Goal: Task Accomplishment & Management: Use online tool/utility

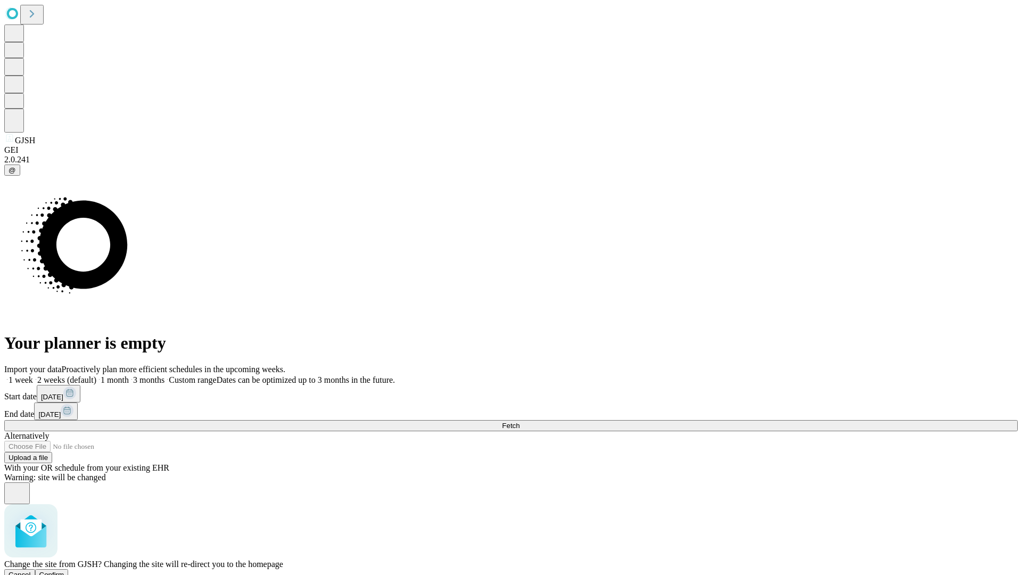
click at [64, 570] on span "Confirm" at bounding box center [51, 574] width 25 height 8
click at [129, 375] on label "1 month" at bounding box center [112, 379] width 32 height 9
click at [519, 421] on span "Fetch" at bounding box center [511, 425] width 18 height 8
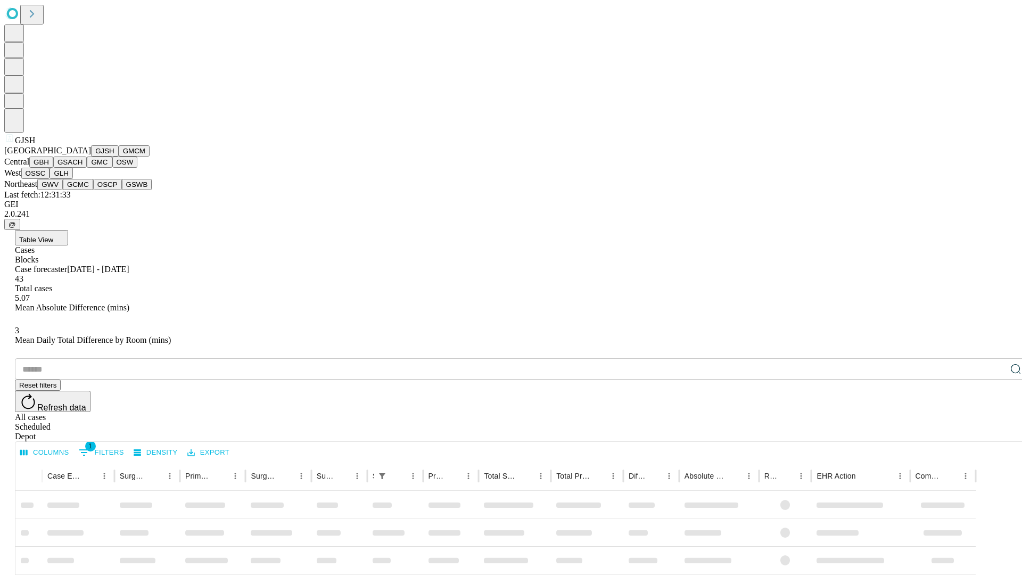
click at [119, 156] on button "GMCM" at bounding box center [134, 150] width 31 height 11
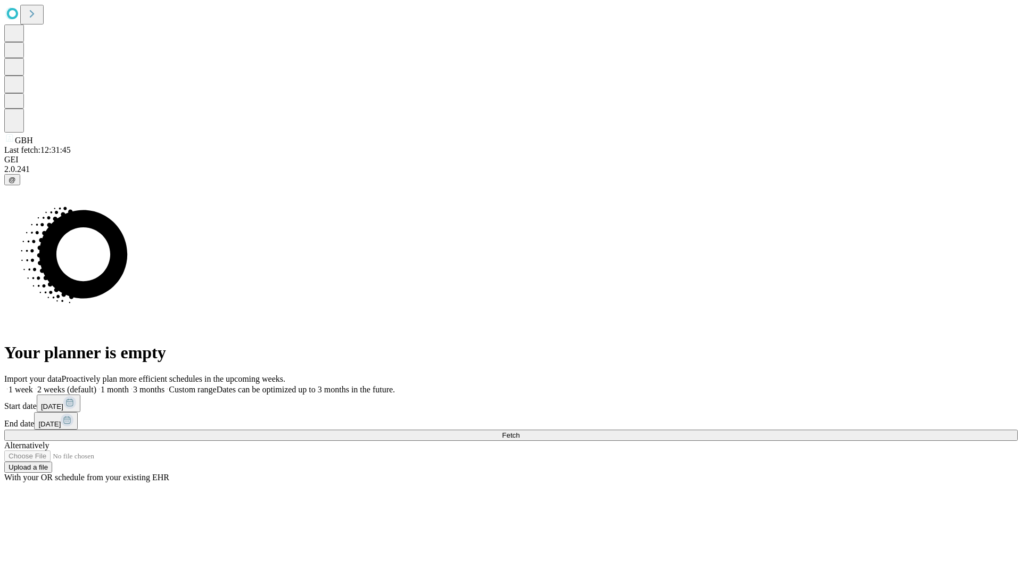
click at [129, 385] on label "1 month" at bounding box center [112, 389] width 32 height 9
click at [519, 431] on span "Fetch" at bounding box center [511, 435] width 18 height 8
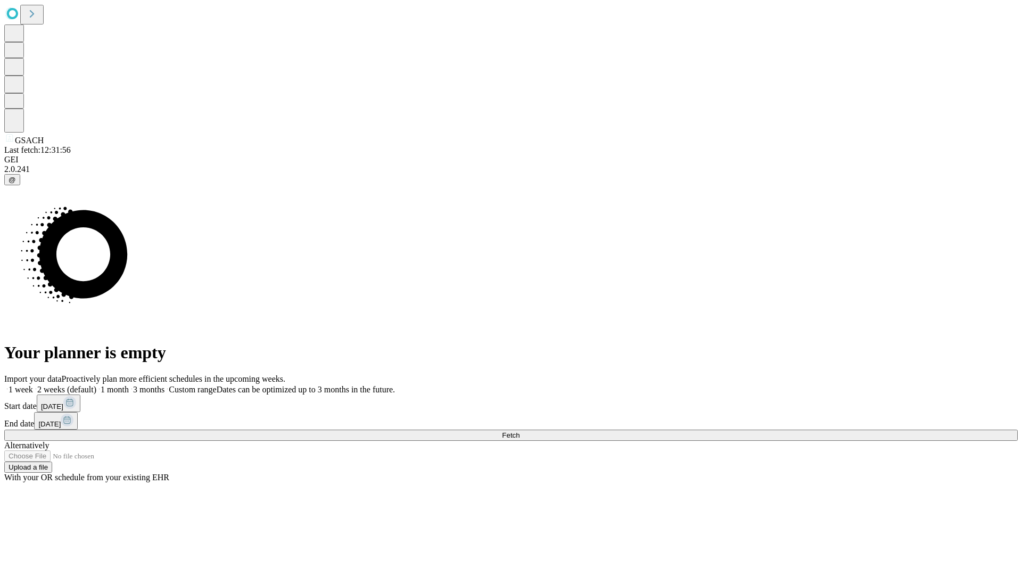
click at [129, 385] on label "1 month" at bounding box center [112, 389] width 32 height 9
click at [519, 431] on span "Fetch" at bounding box center [511, 435] width 18 height 8
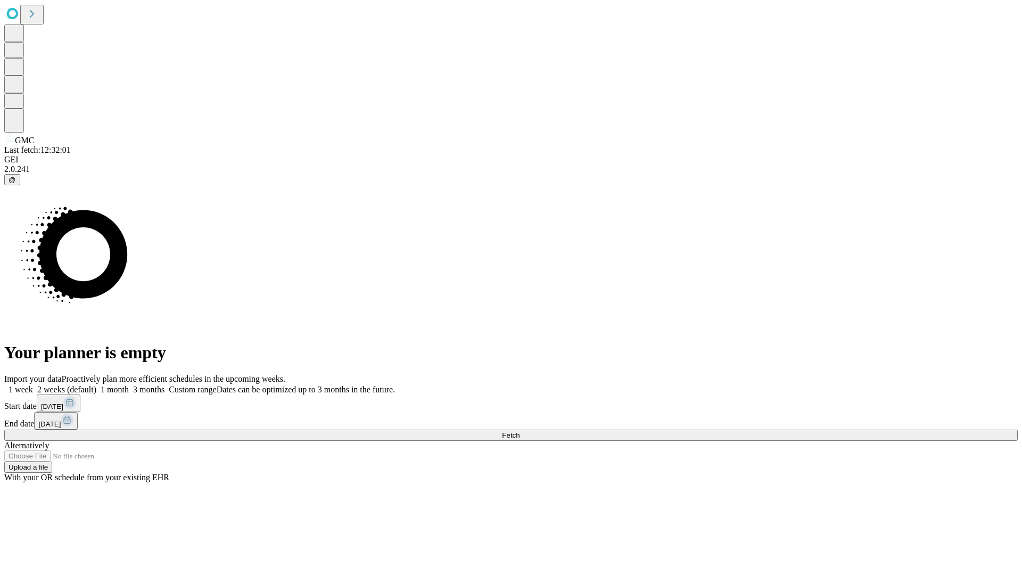
click at [129, 385] on label "1 month" at bounding box center [112, 389] width 32 height 9
click at [519, 431] on span "Fetch" at bounding box center [511, 435] width 18 height 8
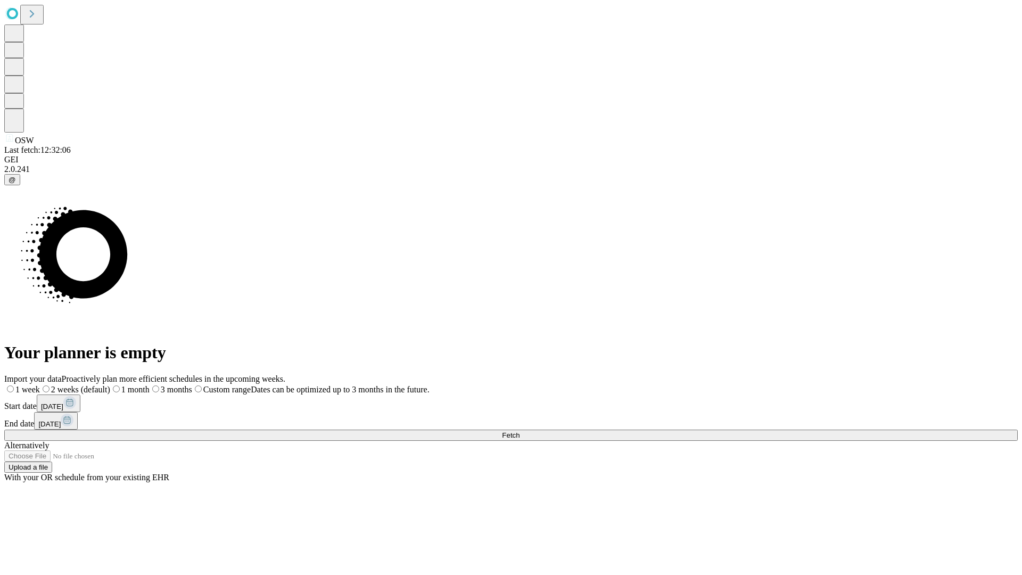
click at [150, 385] on label "1 month" at bounding box center [129, 389] width 39 height 9
click at [519, 431] on span "Fetch" at bounding box center [511, 435] width 18 height 8
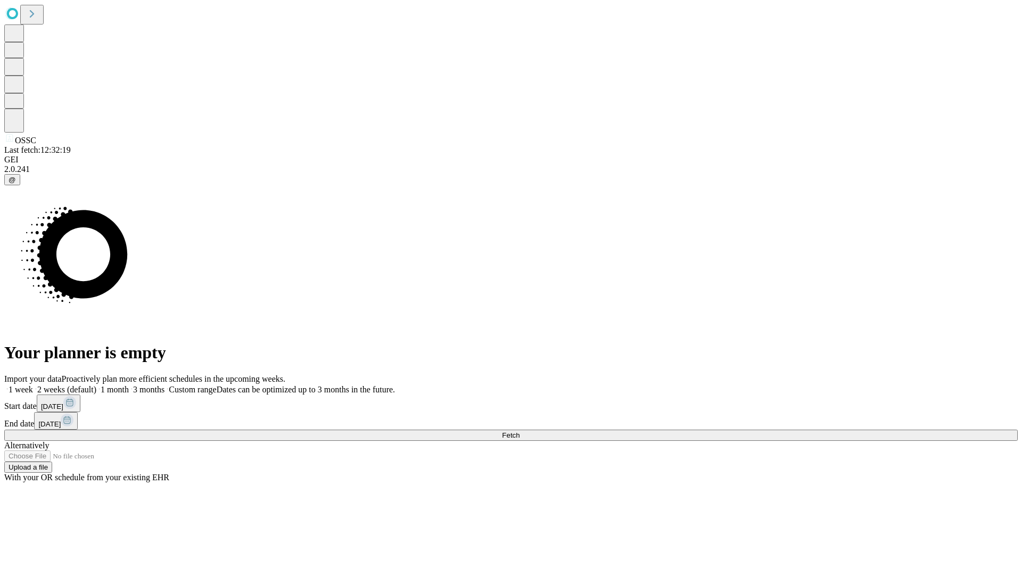
click at [129, 385] on label "1 month" at bounding box center [112, 389] width 32 height 9
click at [519, 431] on span "Fetch" at bounding box center [511, 435] width 18 height 8
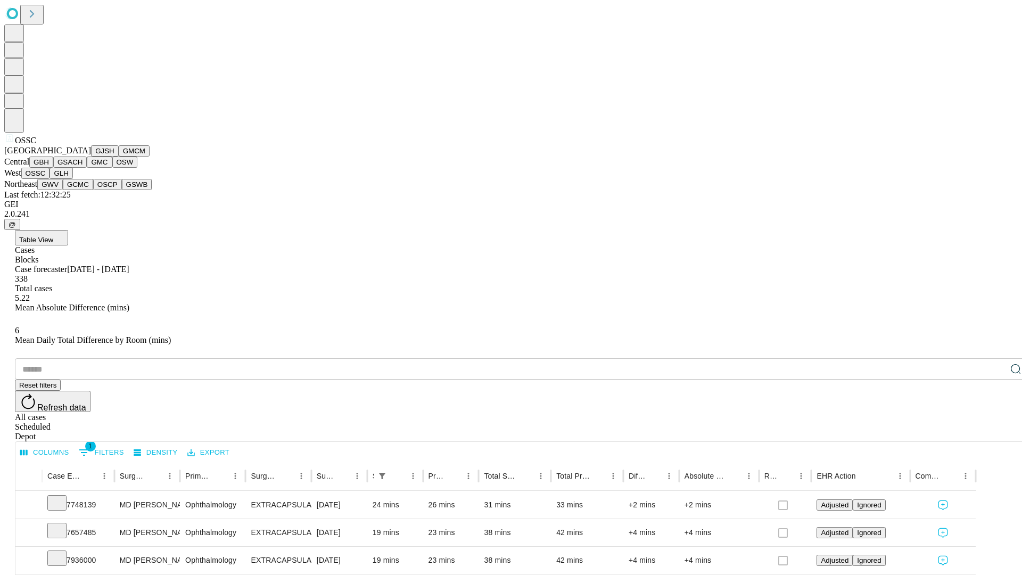
click at [72, 179] on button "GLH" at bounding box center [60, 173] width 23 height 11
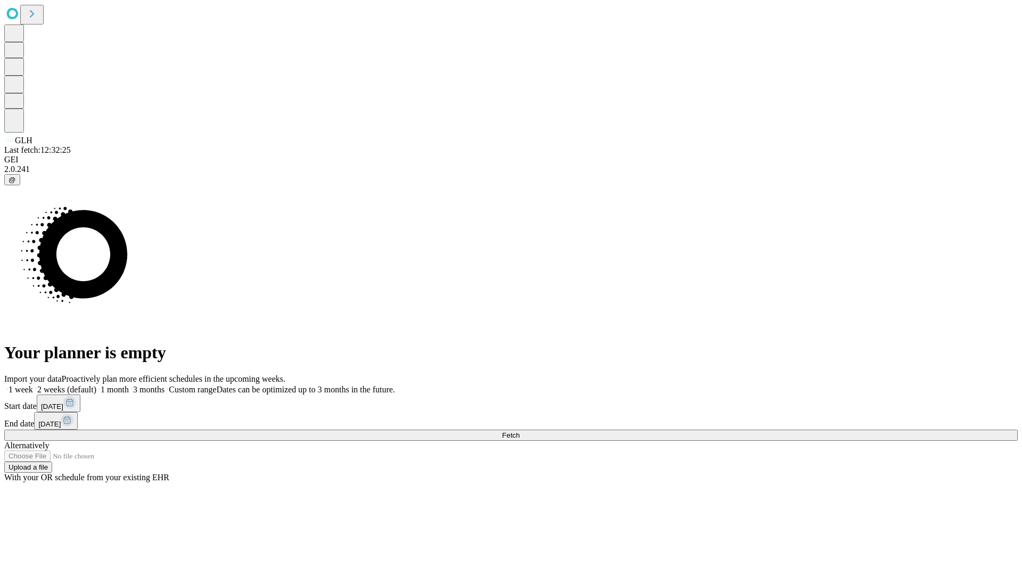
click at [129, 385] on label "1 month" at bounding box center [112, 389] width 32 height 9
click at [519, 431] on span "Fetch" at bounding box center [511, 435] width 18 height 8
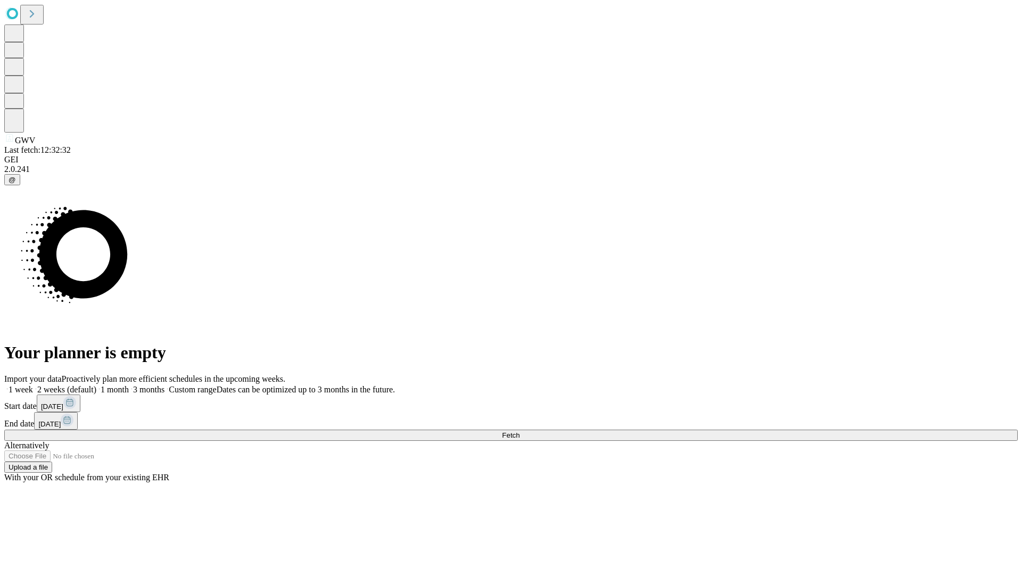
click at [519, 431] on span "Fetch" at bounding box center [511, 435] width 18 height 8
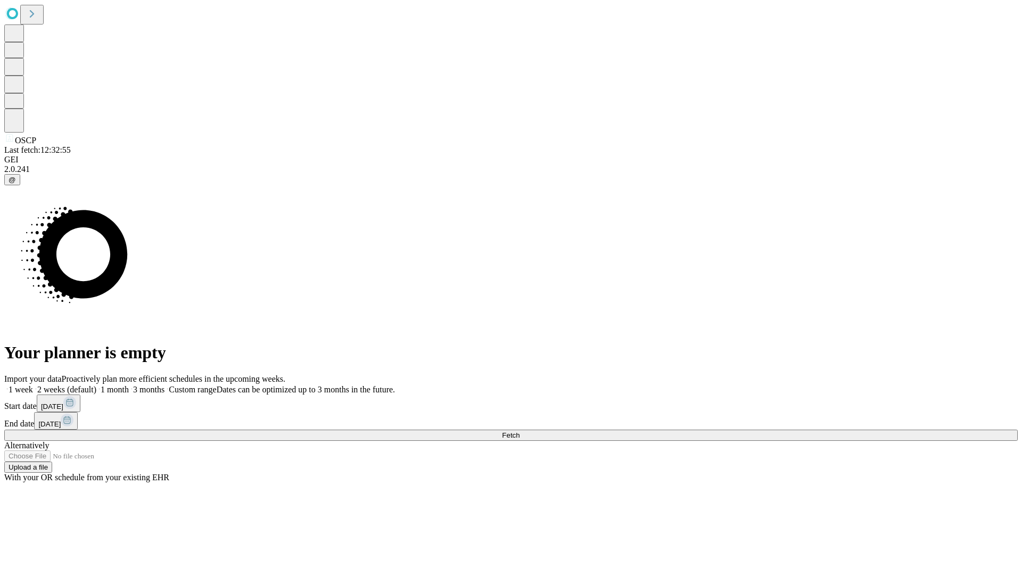
click at [129, 385] on label "1 month" at bounding box center [112, 389] width 32 height 9
click at [519, 431] on span "Fetch" at bounding box center [511, 435] width 18 height 8
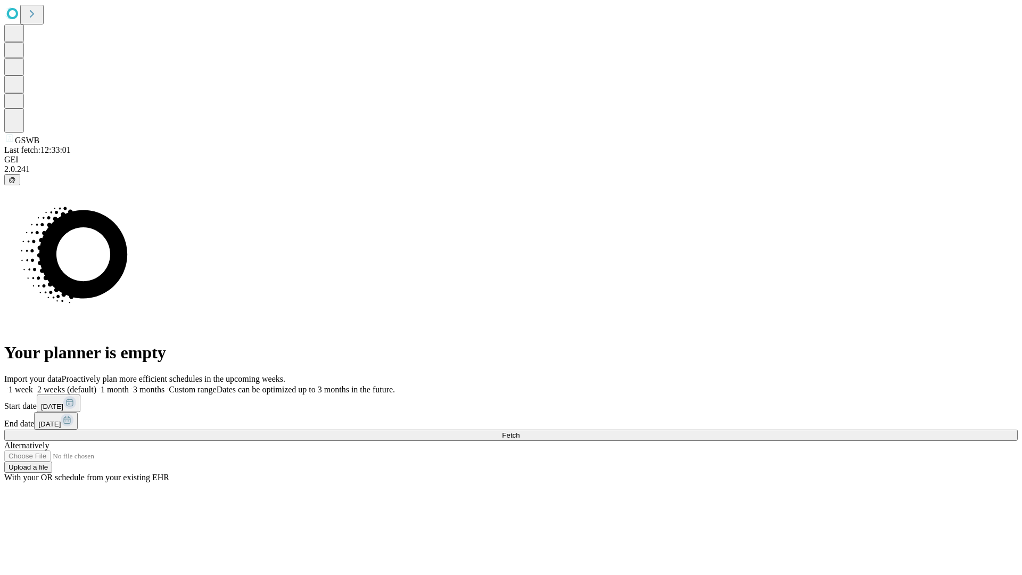
click at [129, 385] on label "1 month" at bounding box center [112, 389] width 32 height 9
click at [519, 431] on span "Fetch" at bounding box center [511, 435] width 18 height 8
